Goal: Obtain resource: Obtain resource

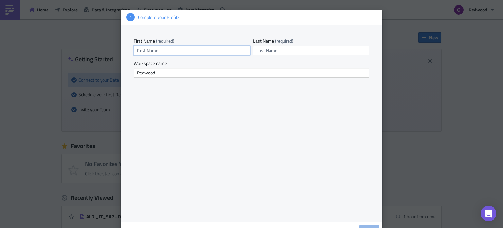
click at [172, 51] on input "text" at bounding box center [192, 51] width 116 height 10
type input "[DEMOGRAPHIC_DATA]"
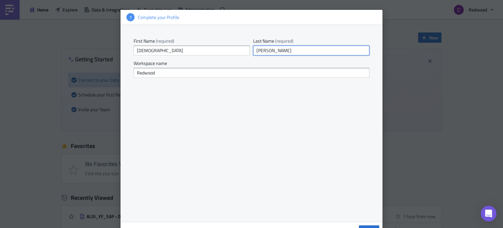
scroll to position [20, 0]
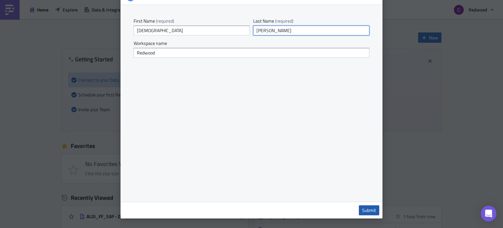
type input "[PERSON_NAME]"
click at [362, 210] on span "Submit" at bounding box center [369, 210] width 14 height 6
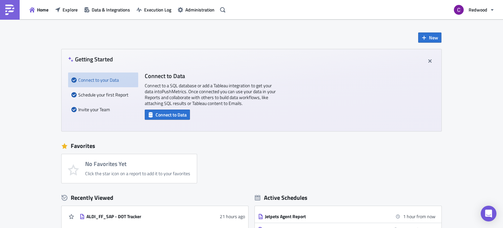
scroll to position [0, 0]
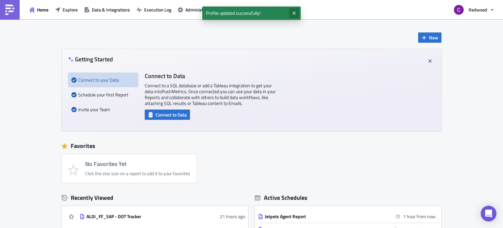
click at [296, 14] on icon "Close" at bounding box center [294, 12] width 3 height 3
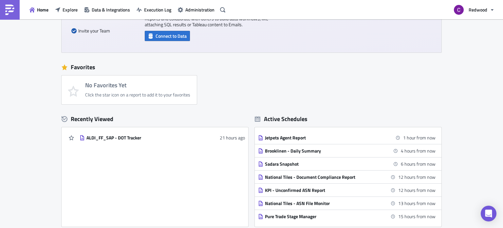
scroll to position [79, 0]
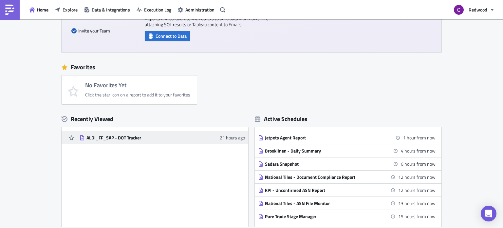
click at [117, 139] on div "ALDI_FF_SAP - DOT Tracker" at bounding box center [144, 138] width 115 height 6
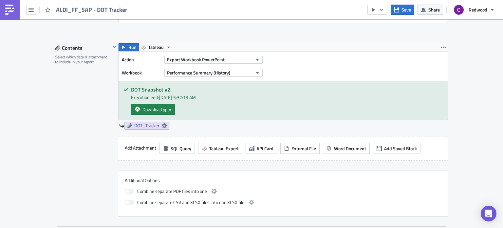
scroll to position [189, 0]
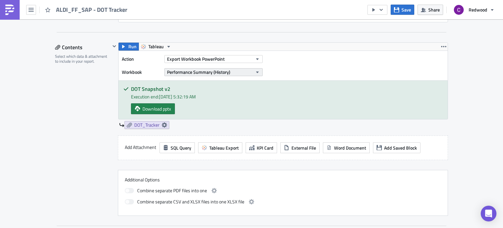
click at [255, 72] on icon "button" at bounding box center [257, 71] width 5 height 5
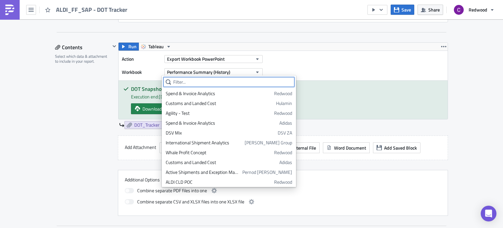
scroll to position [886, 0]
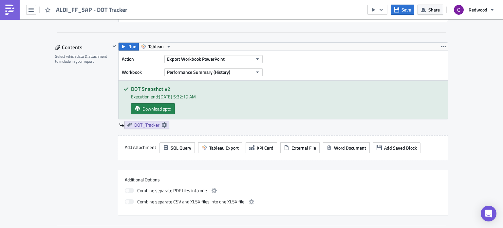
click at [296, 63] on div "Action Export Workbook PowerPoint Workbook Performance Summary (History)" at bounding box center [283, 65] width 329 height 29
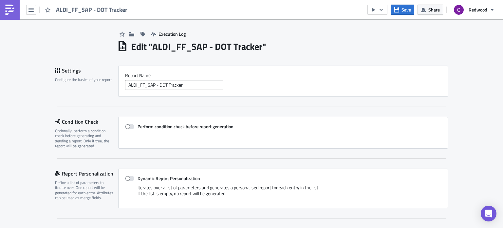
scroll to position [0, 0]
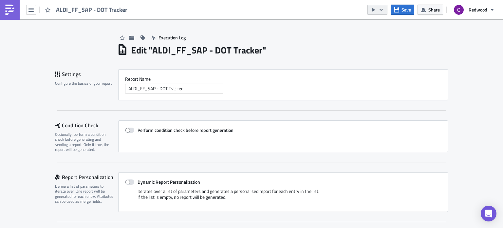
click at [382, 9] on icon "button" at bounding box center [381, 9] width 5 height 5
click at [30, 9] on icon "button" at bounding box center [31, 9] width 5 height 5
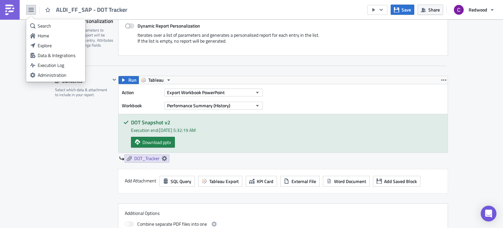
scroll to position [158, 0]
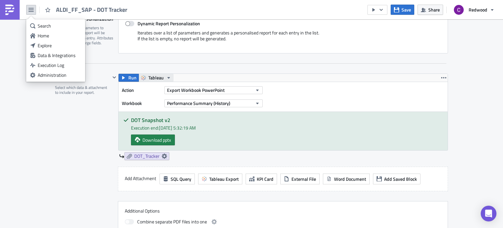
click at [156, 76] on span "Tableau" at bounding box center [155, 78] width 15 height 8
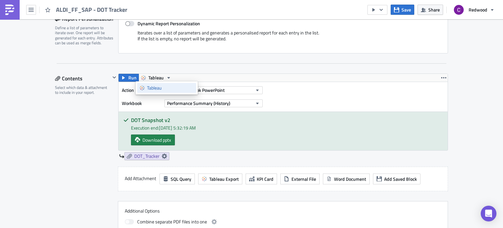
click at [151, 87] on div "Tableau" at bounding box center [170, 88] width 47 height 7
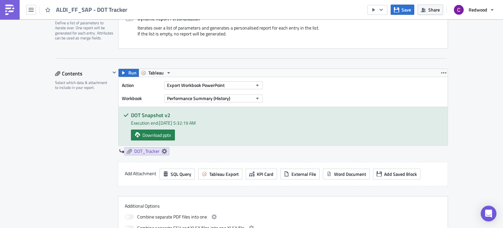
scroll to position [163, 0]
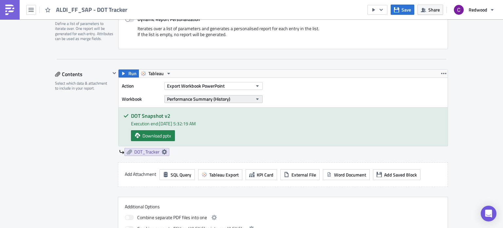
click at [248, 98] on button "Performance Summary (History)" at bounding box center [213, 99] width 98 height 8
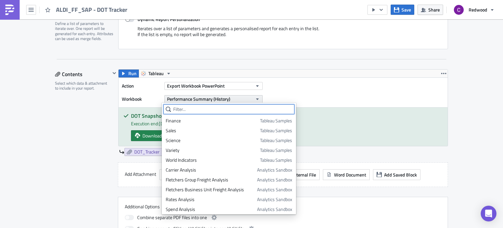
click at [248, 98] on button "Performance Summary (History)" at bounding box center [213, 99] width 98 height 8
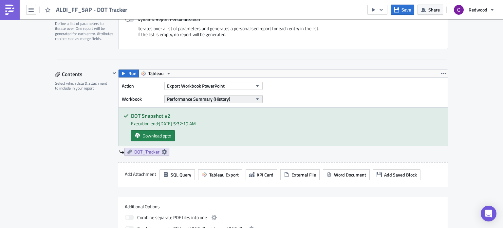
click at [248, 98] on button "Performance Summary (History)" at bounding box center [213, 99] width 98 height 8
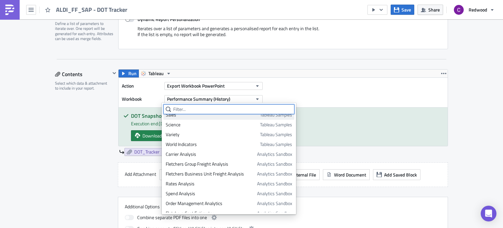
scroll to position [0, 0]
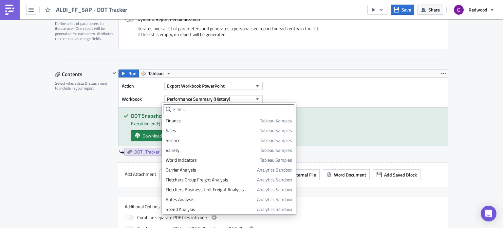
click at [277, 96] on div "Action Export Workbook PowerPoint Workbook Performance Summary (History)" at bounding box center [283, 92] width 329 height 29
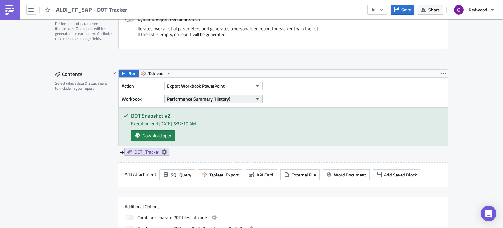
click at [222, 98] on span "Performance Summary (History)" at bounding box center [198, 98] width 63 height 7
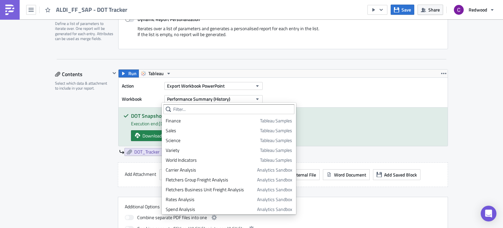
click at [303, 91] on div "Action Export Workbook PowerPoint Workbook Performance Summary (History)" at bounding box center [283, 92] width 329 height 29
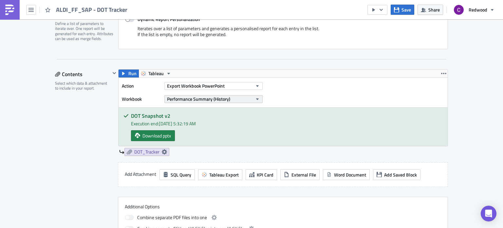
click at [189, 100] on span "Performance Summary (History)" at bounding box center [198, 98] width 63 height 7
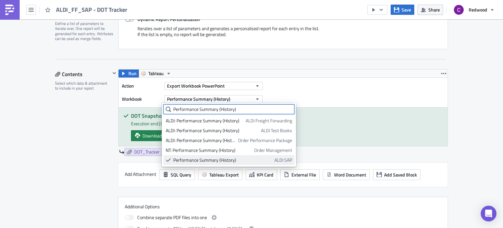
type input "Performance Summary (History)"
click at [214, 159] on div "Performance Summary (History)" at bounding box center [222, 160] width 99 height 7
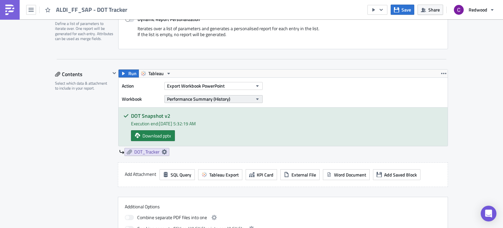
click at [255, 98] on icon "button" at bounding box center [257, 98] width 5 height 5
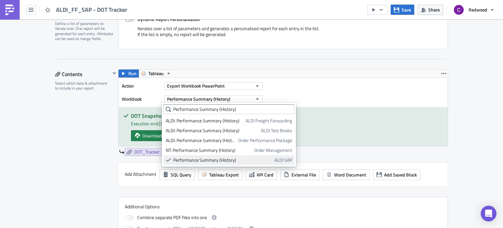
click at [229, 160] on div "Performance Summary (History)" at bounding box center [222, 160] width 99 height 7
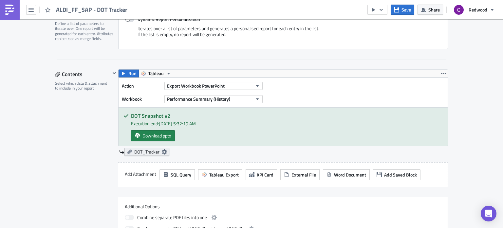
click at [162, 150] on icon at bounding box center [164, 151] width 5 height 5
click at [202, 158] on div "Run Tableau Action Export Workbook PowerPoint Workbook Performance Summary (His…" at bounding box center [279, 115] width 338 height 93
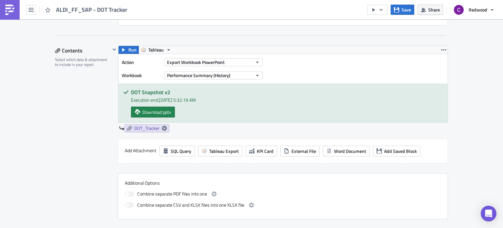
scroll to position [206, 0]
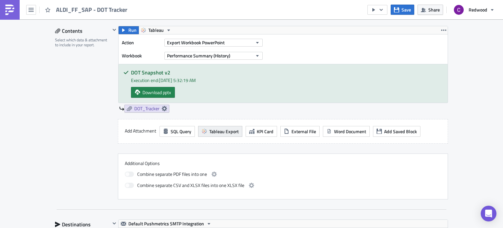
click at [219, 130] on span "Tableau Export" at bounding box center [223, 131] width 29 height 7
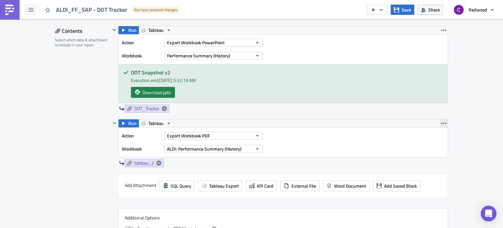
click at [443, 122] on icon "button" at bounding box center [443, 123] width 5 height 5
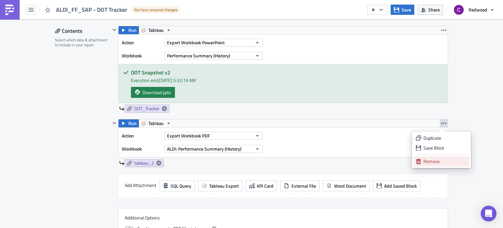
click at [429, 160] on div "Remove" at bounding box center [446, 161] width 44 height 7
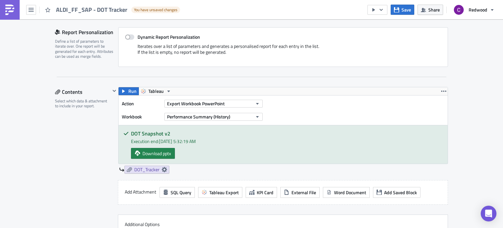
scroll to position [168, 0]
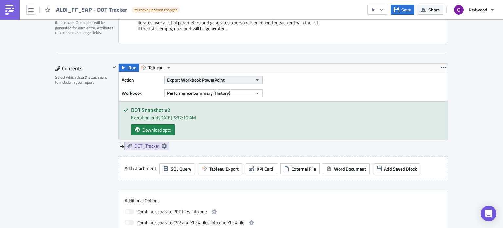
click at [242, 80] on button "Export Workbook PowerPoint" at bounding box center [213, 80] width 98 height 8
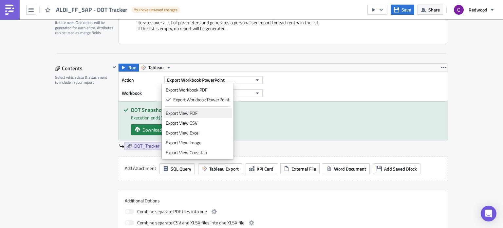
click at [192, 114] on div "Export View PDF" at bounding box center [198, 113] width 64 height 7
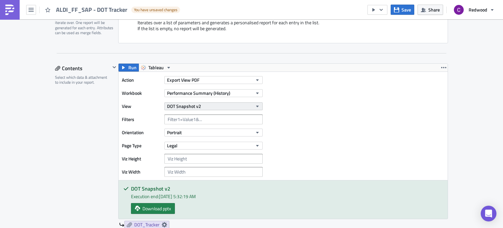
click at [255, 107] on icon "button" at bounding box center [257, 106] width 5 height 5
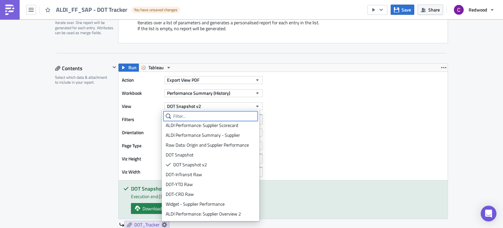
scroll to position [0, 0]
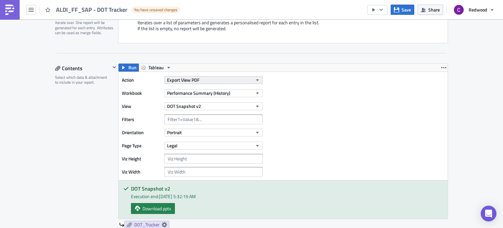
click at [251, 78] on button "Export View PDF" at bounding box center [213, 80] width 98 height 8
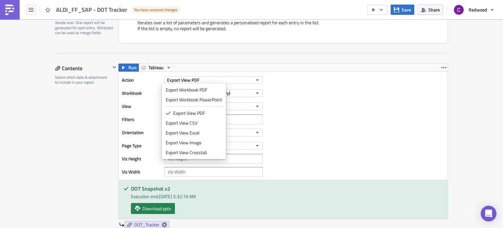
click at [286, 94] on div "Action Export View PDF Workbook Performance Summary (History) View DOT Snapshot…" at bounding box center [283, 126] width 329 height 108
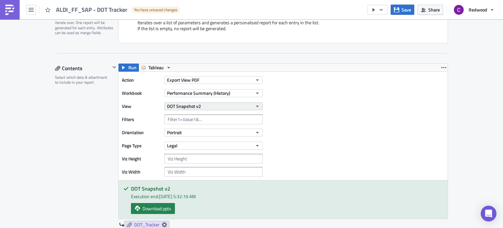
click at [252, 106] on button "DOT Snapshot v2" at bounding box center [213, 106] width 98 height 8
click at [304, 122] on div "Action Export View PDF Workbook Performance Summary (History) View DOT Snapshot…" at bounding box center [283, 126] width 329 height 108
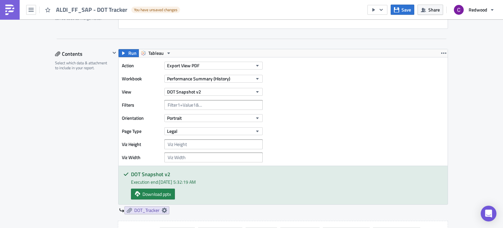
scroll to position [183, 0]
click at [255, 65] on icon "button" at bounding box center [257, 65] width 5 height 5
click at [292, 91] on div "Action Export View PDF Workbook Performance Summary (History) View DOT Snapshot…" at bounding box center [283, 111] width 329 height 108
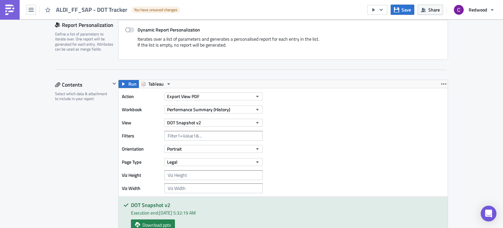
scroll to position [152, 0]
click at [259, 97] on button "Export View PDF" at bounding box center [213, 97] width 98 height 8
click at [286, 124] on div "Action Export View PDF Workbook Performance Summary (History) View DOT Snapshot…" at bounding box center [283, 142] width 329 height 108
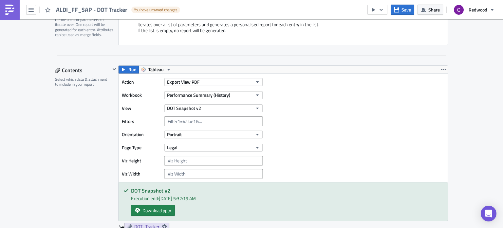
scroll to position [202, 0]
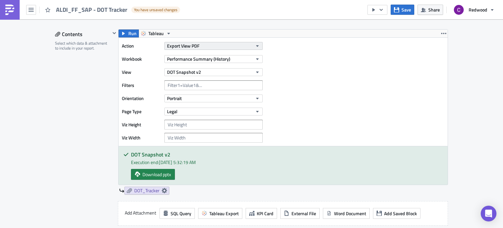
click at [248, 45] on button "Export View PDF" at bounding box center [213, 46] width 98 height 8
click at [294, 110] on div "Action Export View PDF Workbook Performance Summary (History) View DOT Snapshot…" at bounding box center [283, 92] width 329 height 108
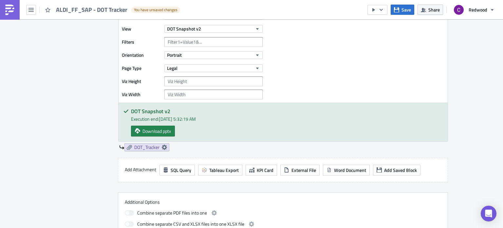
scroll to position [0, 0]
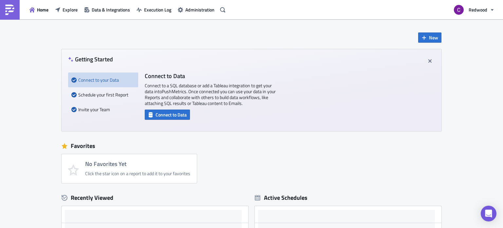
click at [296, 119] on div "Connect to your Data Schedule your first Report Invite your Team Connect to Dat…" at bounding box center [251, 95] width 367 height 47
